Goal: Transaction & Acquisition: Book appointment/travel/reservation

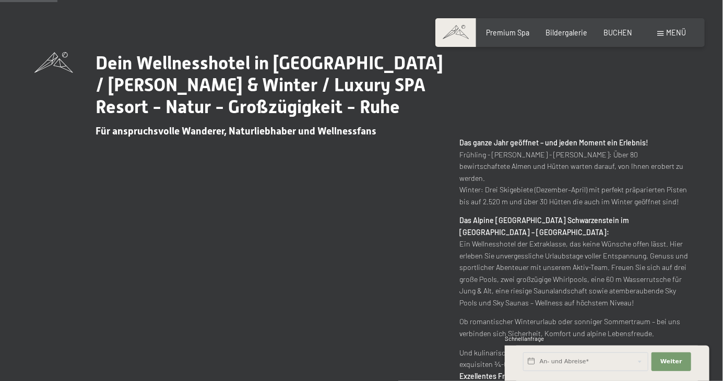
scroll to position [399, 0]
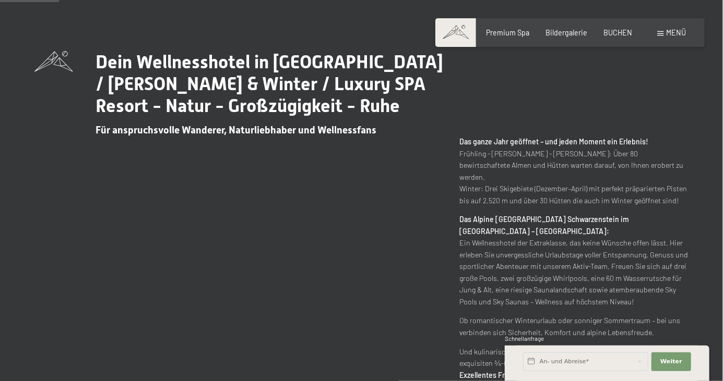
click at [610, 31] on span "BUCHEN" at bounding box center [617, 32] width 29 height 9
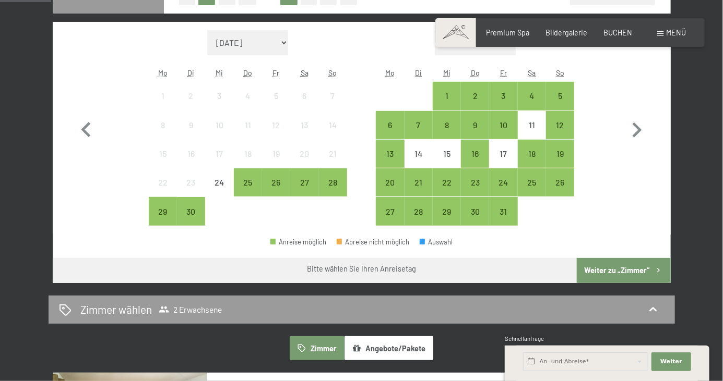
scroll to position [301, 0]
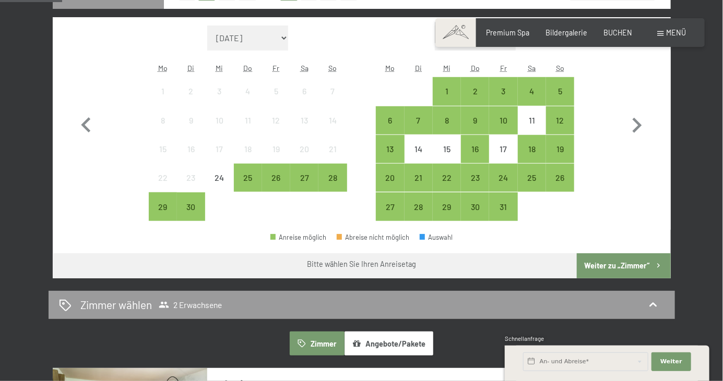
click at [641, 124] on icon "button" at bounding box center [636, 125] width 9 height 15
select select "2025-10-01"
select select "2025-11-01"
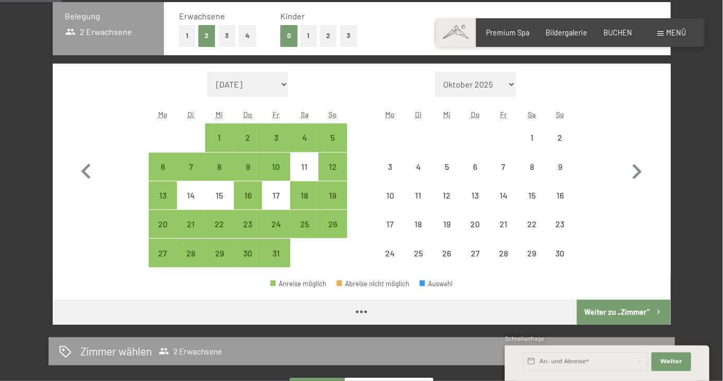
select select "2025-10-01"
select select "2025-11-01"
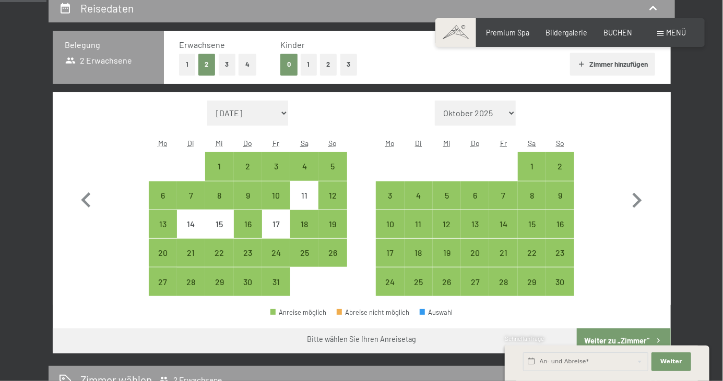
scroll to position [225, 0]
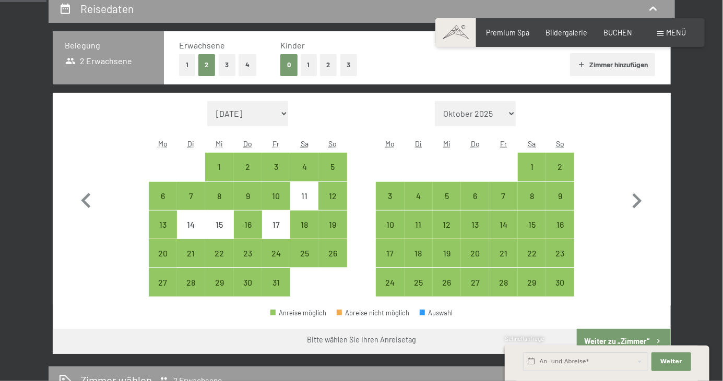
click at [474, 258] on div "20" at bounding box center [475, 262] width 26 height 26
select select "2025-10-01"
select select "2025-11-01"
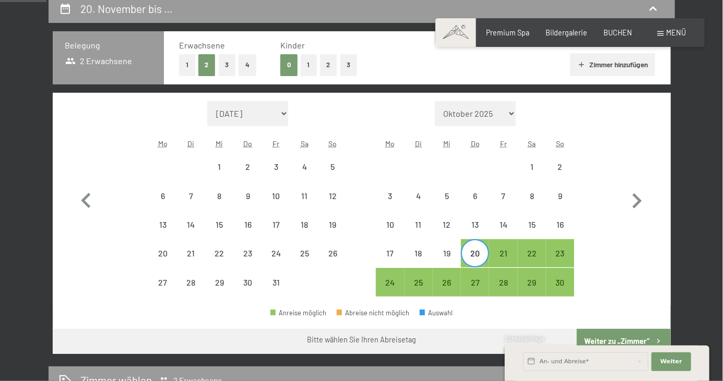
click at [565, 255] on div "23" at bounding box center [560, 262] width 26 height 26
select select "2025-10-01"
select select "2025-11-01"
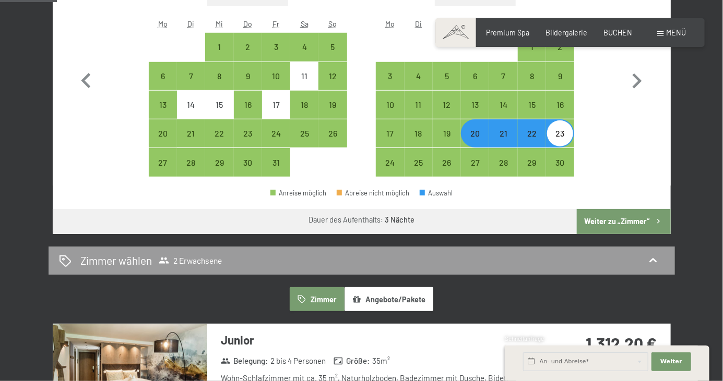
click at [613, 229] on button "Weiter zu „Zimmer“" at bounding box center [623, 221] width 93 height 25
select select "2025-10-01"
select select "2025-11-01"
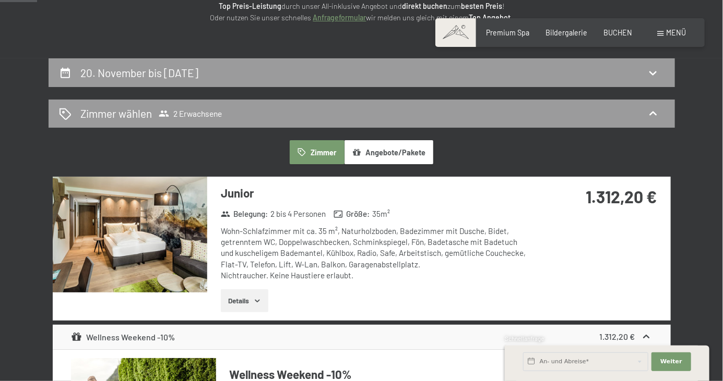
scroll to position [0, 0]
